Goal: Submit feedback/report problem

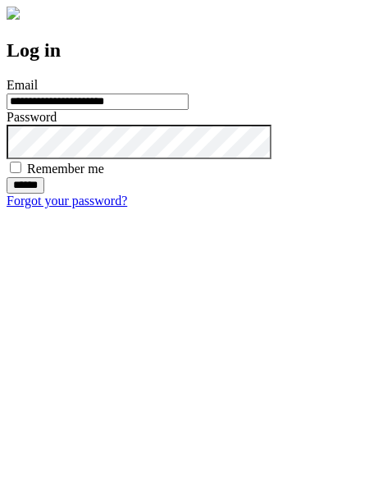
type input "**********"
click at [44, 194] on input "******" at bounding box center [26, 185] width 38 height 16
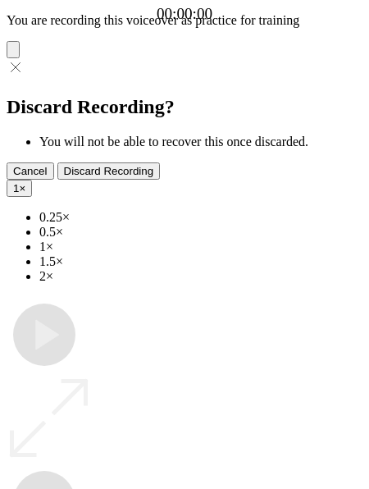
type input "**********"
